Goal: Task Accomplishment & Management: Use online tool/utility

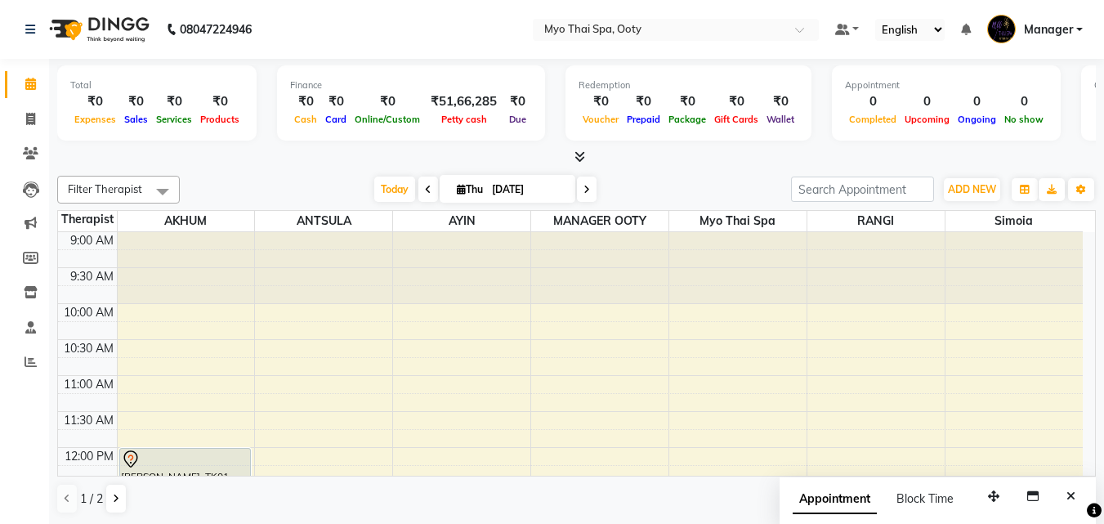
scroll to position [163, 0]
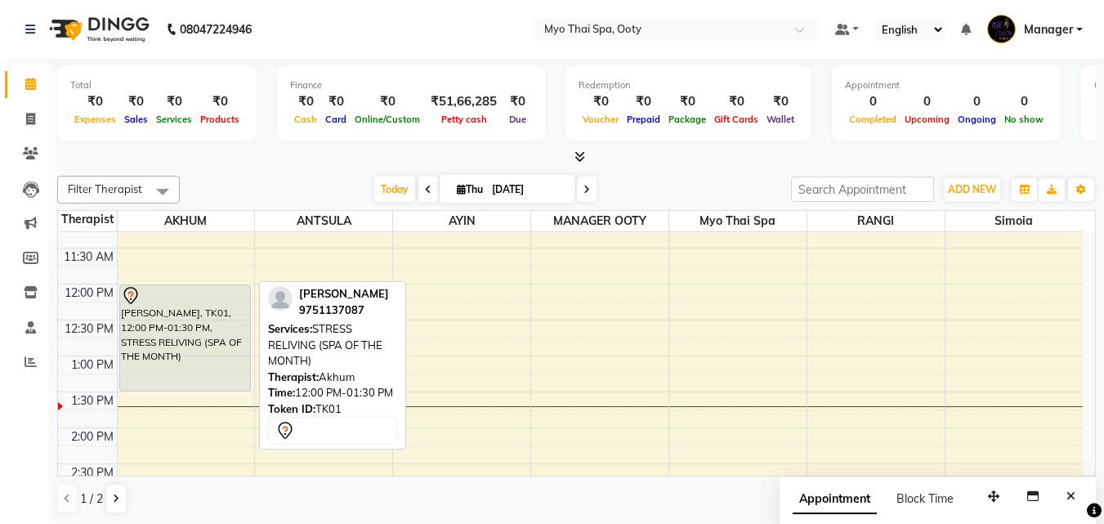
click at [194, 365] on div "[PERSON_NAME], TK01, 12:00 PM-01:30 PM, STRESS RELIVING (SPA OF THE MONTH)" at bounding box center [185, 337] width 131 height 105
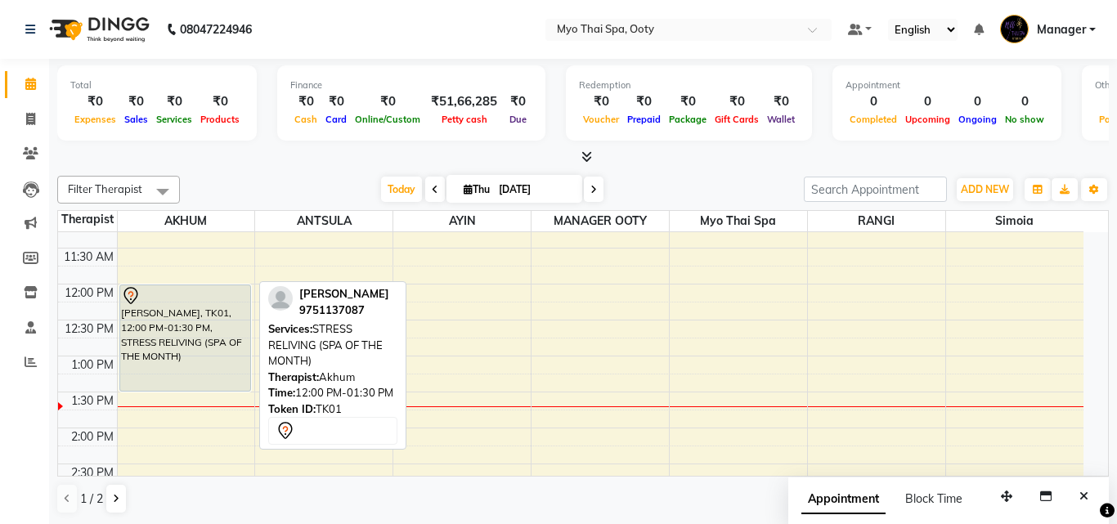
select select "7"
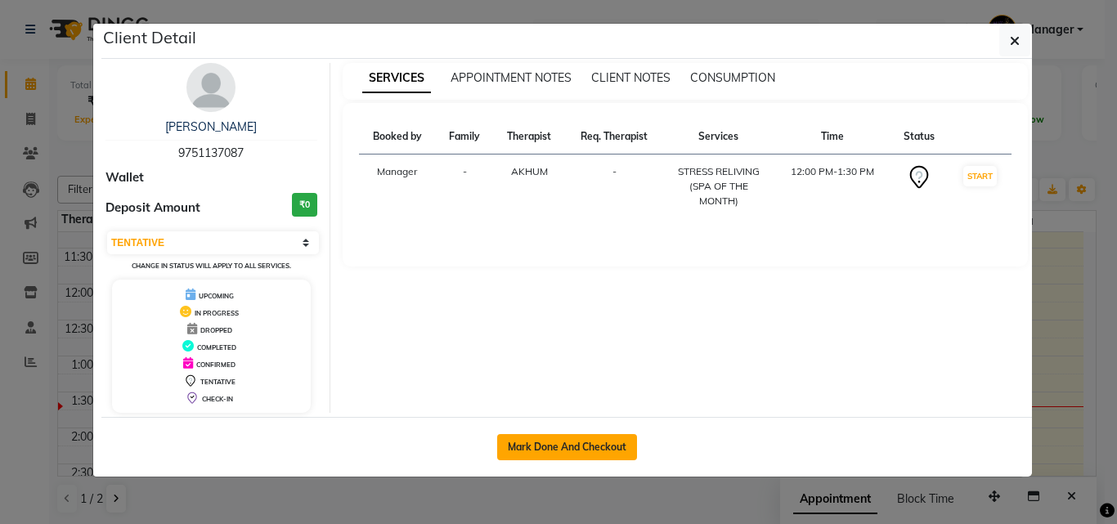
click at [572, 434] on button "Mark Done And Checkout" at bounding box center [567, 447] width 140 height 26
select select "service"
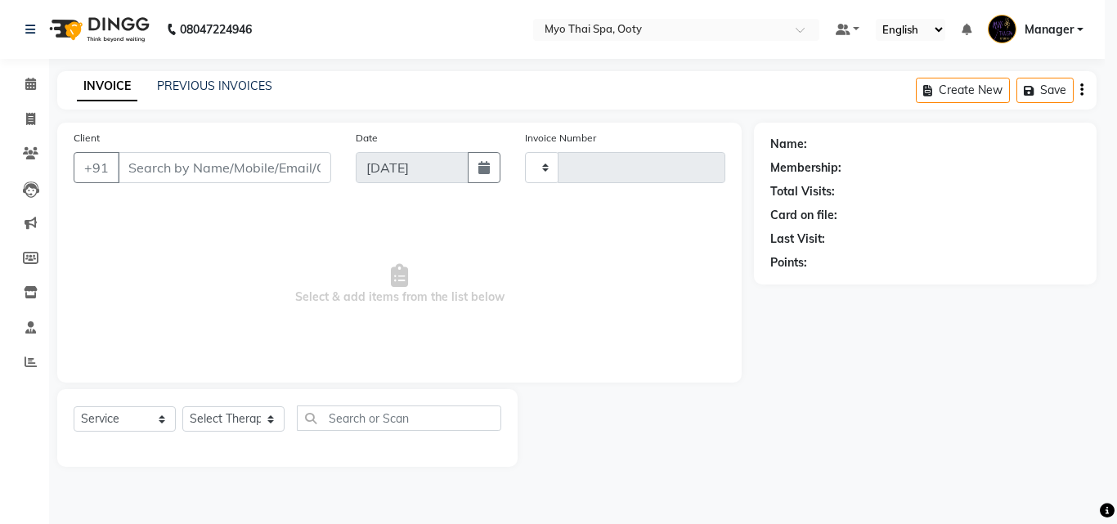
type input "0881"
select select "558"
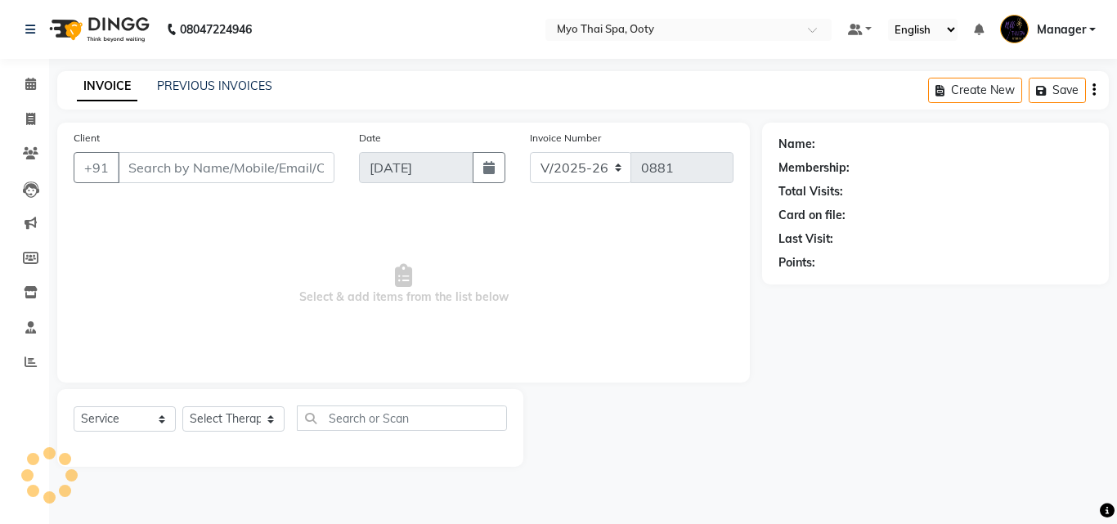
select select "V"
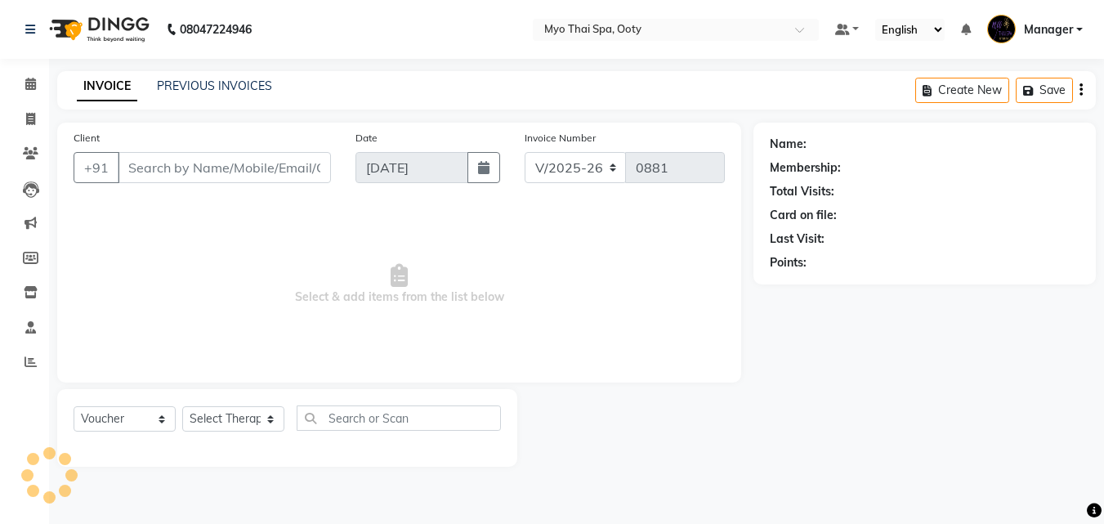
type input "9751137087"
select select "59516"
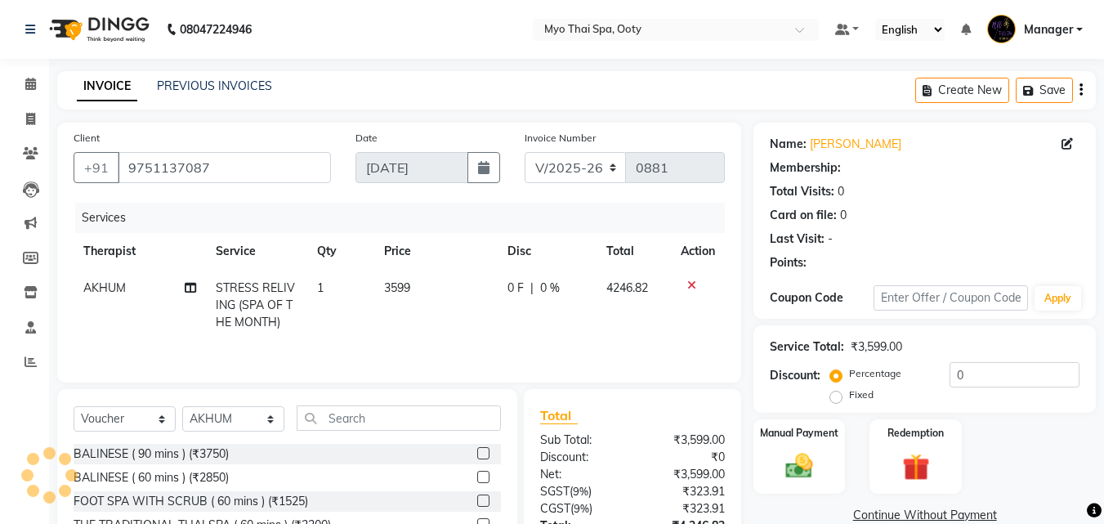
scroll to position [147, 0]
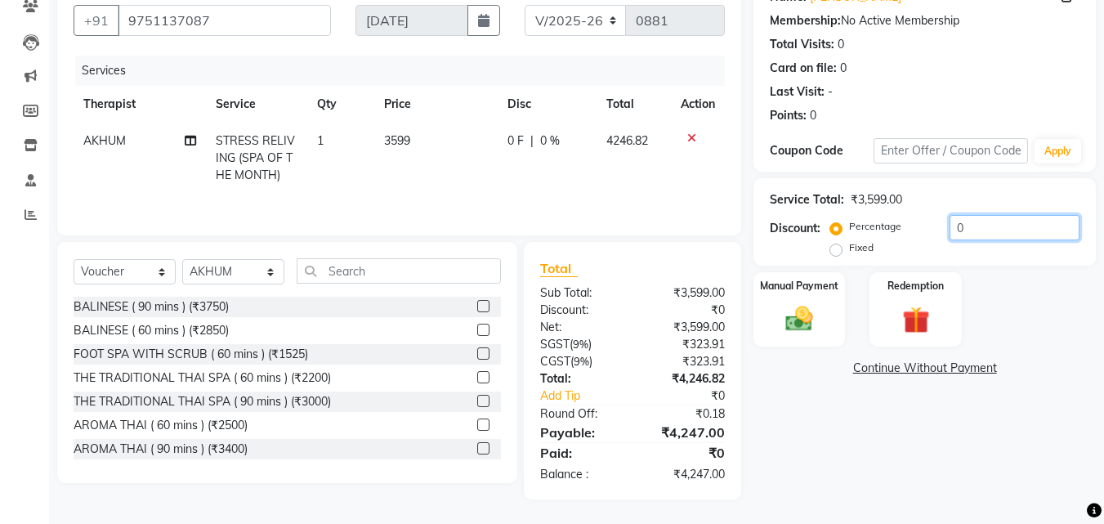
click at [991, 231] on input "0" at bounding box center [1015, 227] width 130 height 25
type input "1"
click at [828, 316] on div "Manual Payment" at bounding box center [800, 310] width 96 height 78
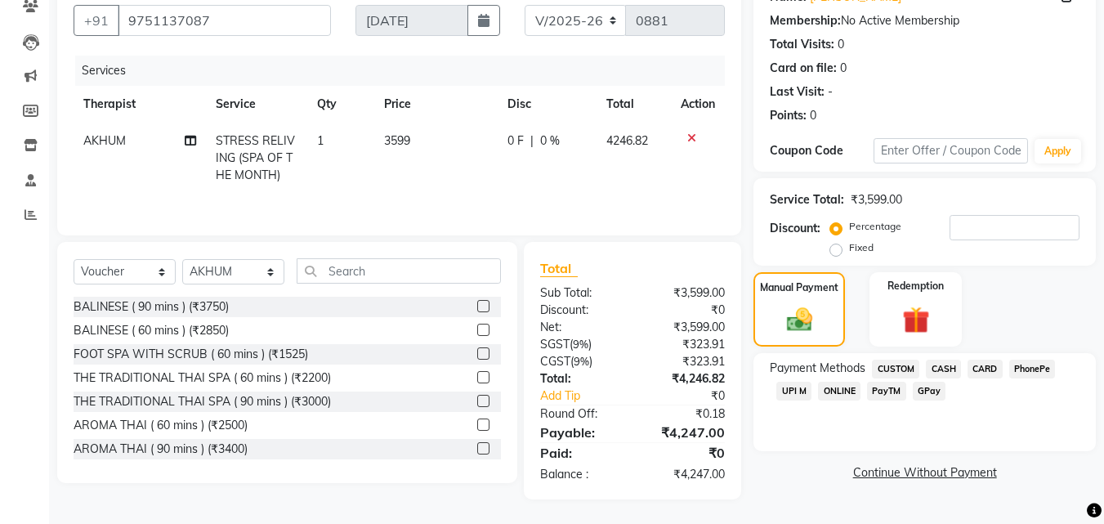
click at [782, 389] on span "UPI M" at bounding box center [793, 391] width 35 height 19
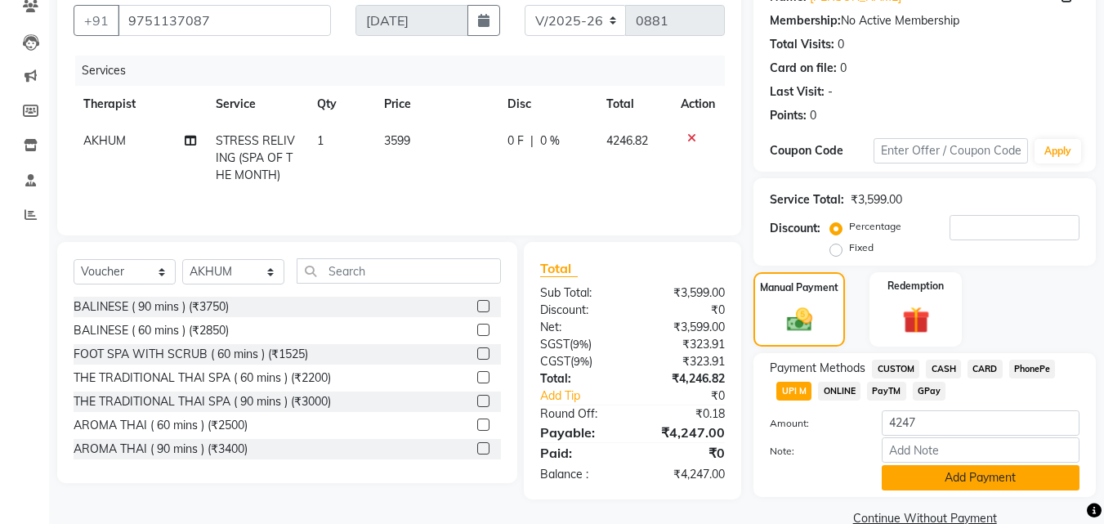
click at [1004, 483] on button "Add Payment" at bounding box center [981, 477] width 198 height 25
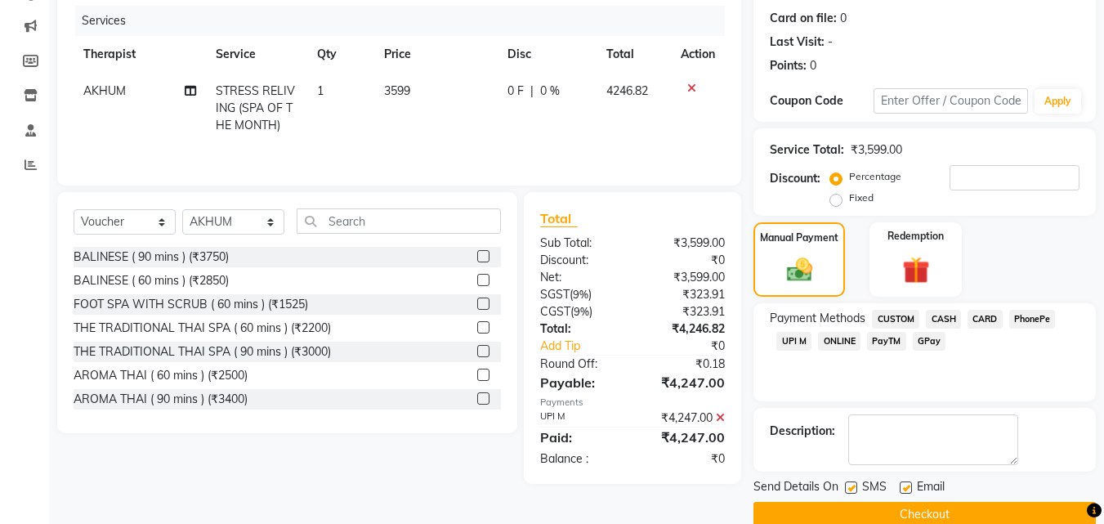
scroll to position [225, 0]
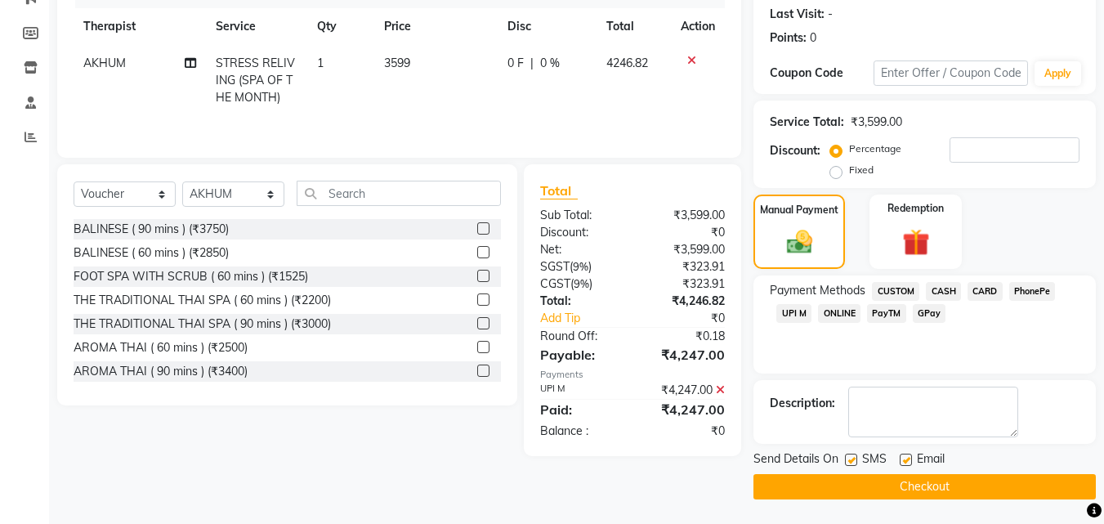
click at [719, 389] on icon at bounding box center [720, 389] width 9 height 11
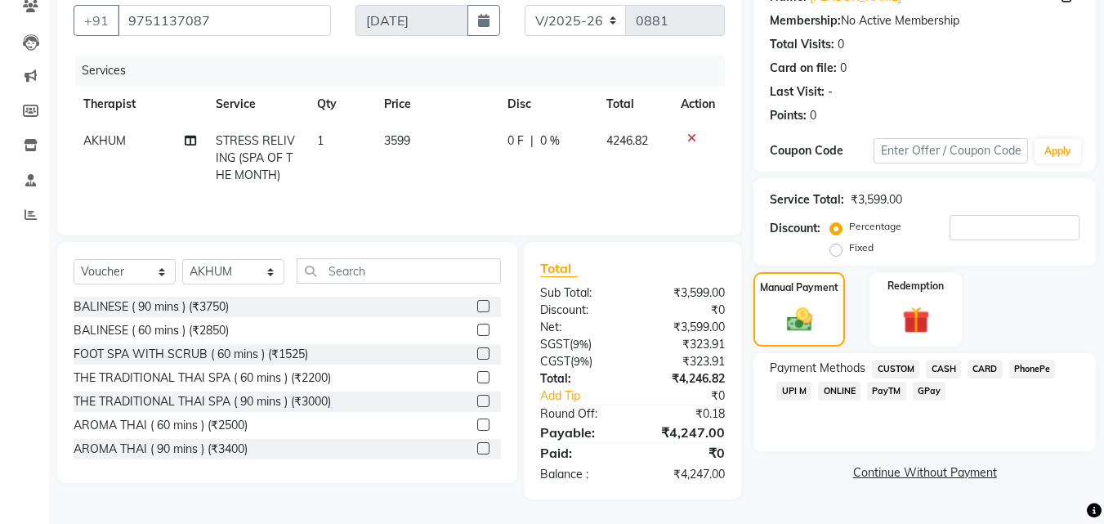
click at [990, 376] on span "CARD" at bounding box center [985, 369] width 35 height 19
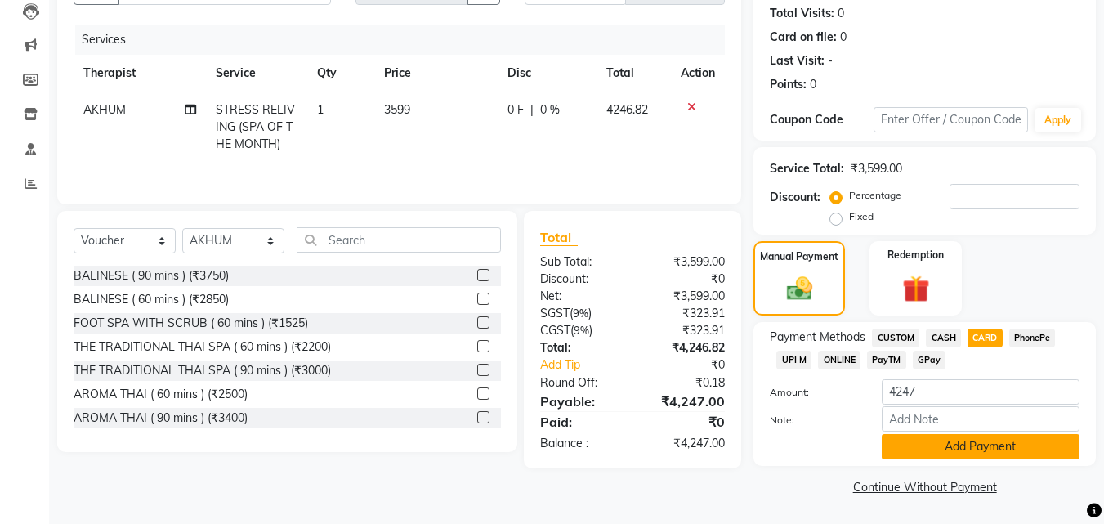
click at [942, 445] on button "Add Payment" at bounding box center [981, 446] width 198 height 25
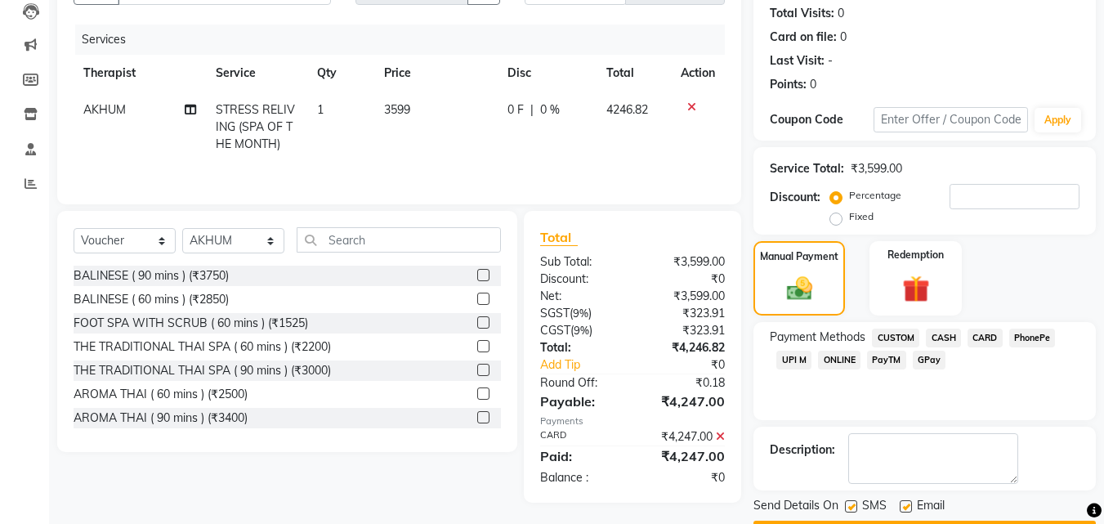
scroll to position [225, 0]
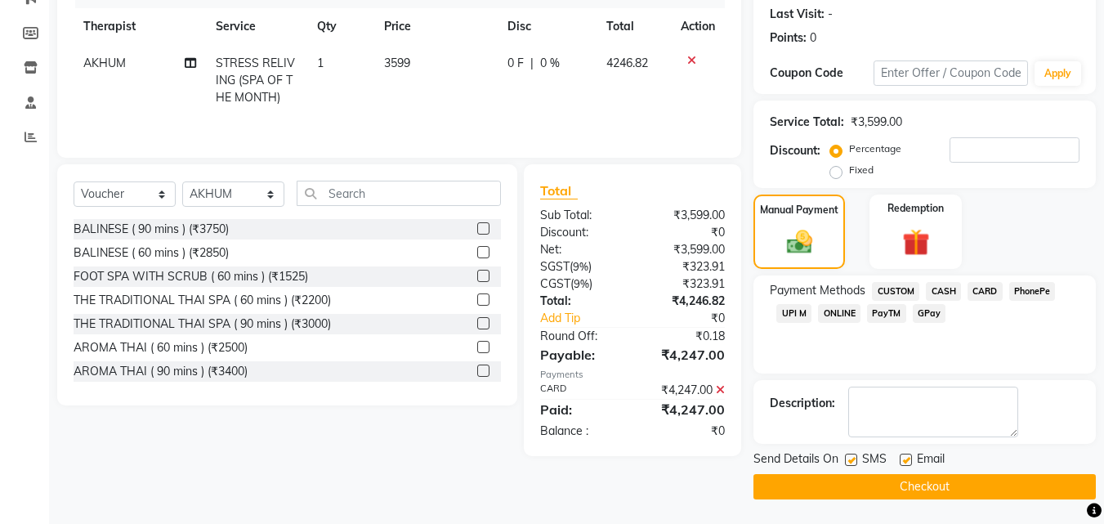
click at [938, 491] on button "Checkout" at bounding box center [925, 486] width 342 height 25
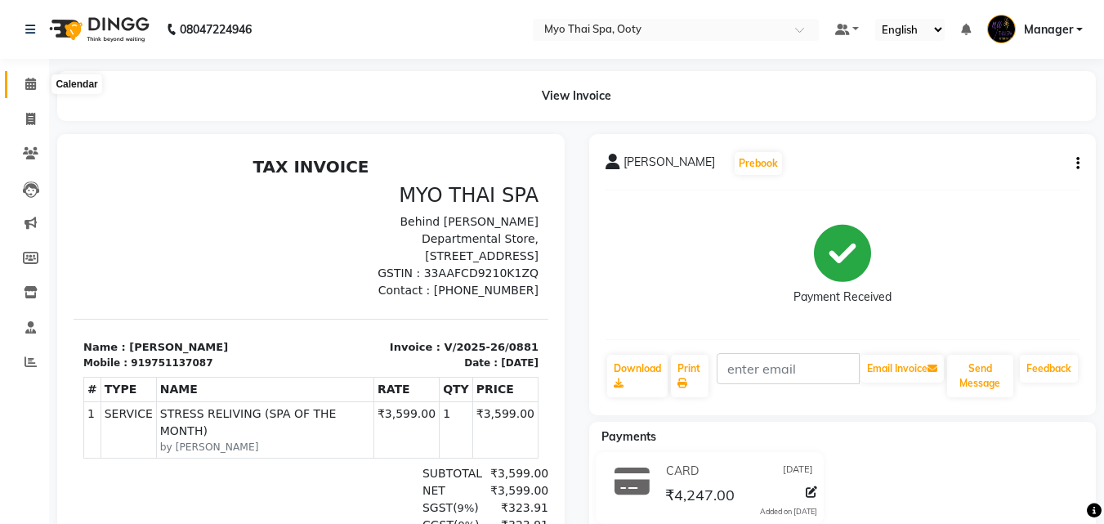
click at [31, 83] on icon at bounding box center [30, 84] width 11 height 12
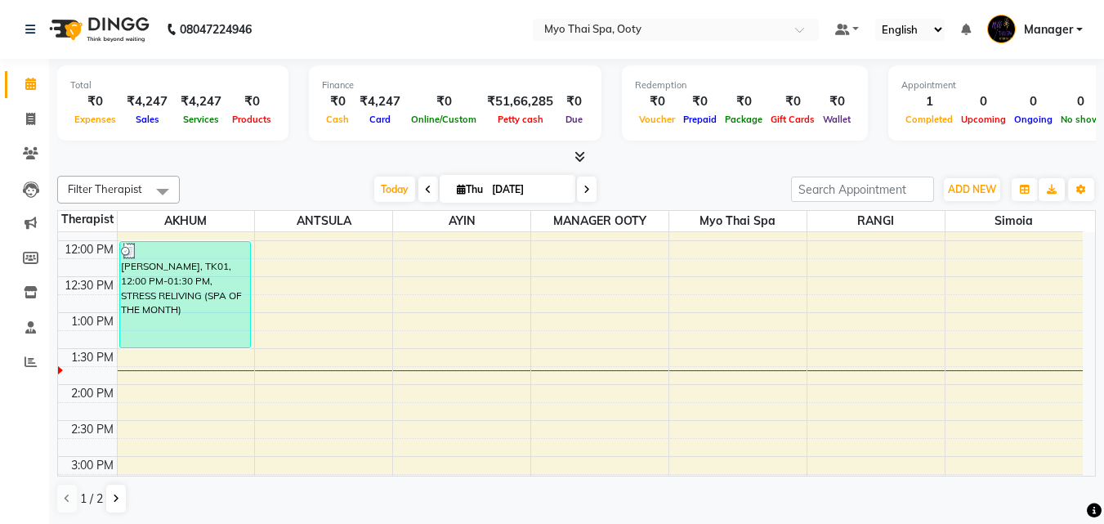
scroll to position [125, 0]
